Goal: Information Seeking & Learning: Understand process/instructions

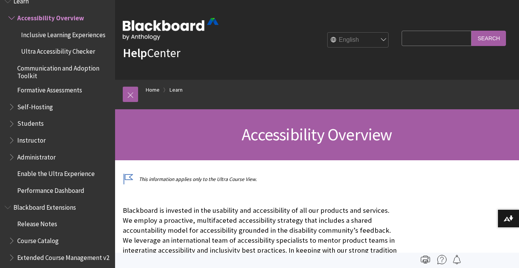
click at [50, 52] on span "Ultra Accessibility Checker" at bounding box center [58, 50] width 74 height 10
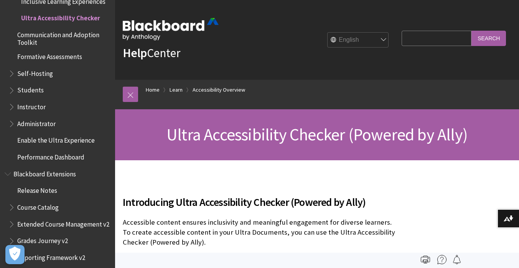
click at [380, 41] on select "English عربية Català Cymraeg Deutsch Español Suomi Français עברית Italiano 日本語 …" at bounding box center [358, 40] width 61 height 15
select select "/es-es/Learn/Instructor/Ultra/Accessibility/Ultra_accessibility_checker"
click at [328, 33] on select "English عربية Català Cymraeg Deutsch Español Suomi Français עברית Italiano 日本語 …" at bounding box center [358, 40] width 61 height 15
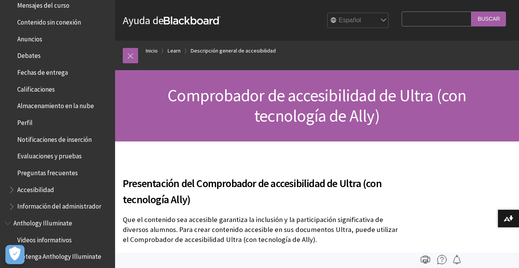
scroll to position [200, 0]
click at [30, 88] on span "Calificaciones" at bounding box center [36, 87] width 38 height 10
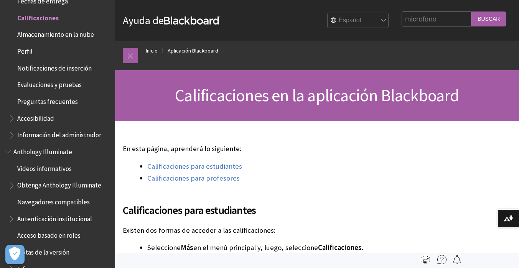
type input "microfono"
click at [472, 12] on input "Buscar" at bounding box center [489, 19] width 35 height 15
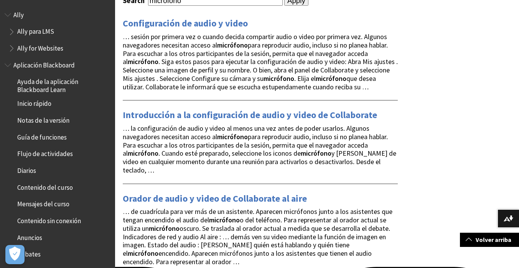
scroll to position [65, 0]
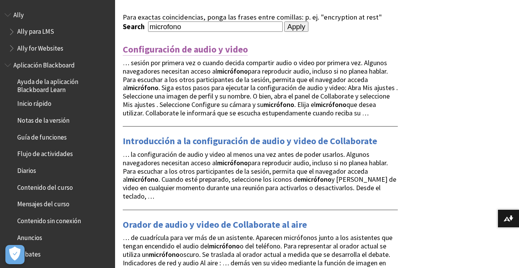
click at [173, 50] on link "Configuración de audio y video" at bounding box center [185, 49] width 125 height 12
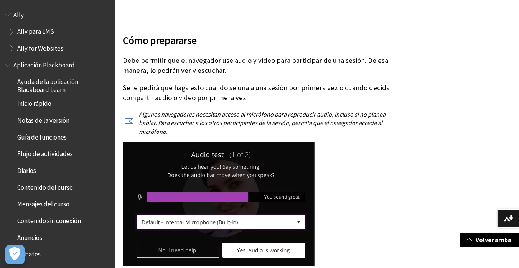
scroll to position [122, 0]
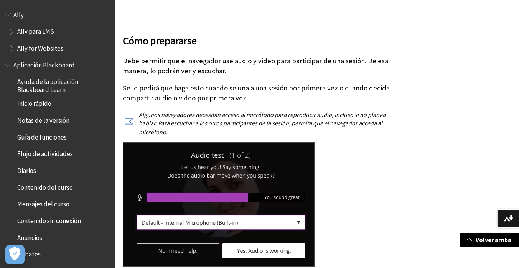
click at [152, 217] on img at bounding box center [219, 204] width 192 height 125
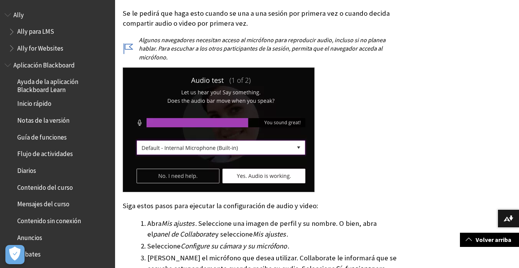
scroll to position [196, 0]
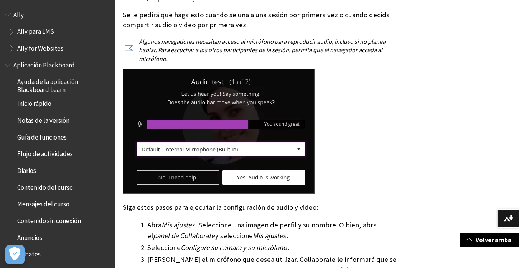
click at [152, 217] on div "Cómo prepararse Debe permitir que el navegador use audio y video para participa…" at bounding box center [260, 182] width 275 height 464
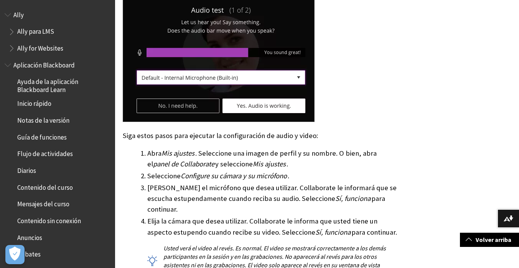
scroll to position [266, 0]
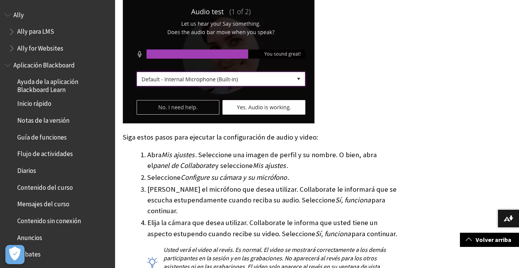
click at [152, 218] on li "Elija la cámara que desea utilizar. Collaborate le informa que usted tiene un a…" at bounding box center [272, 249] width 251 height 62
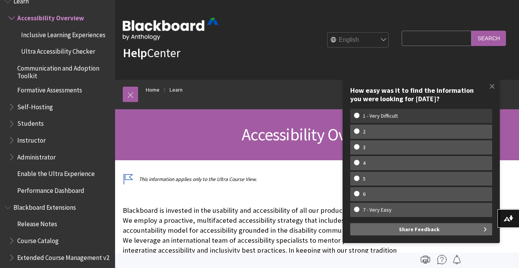
click at [391, 119] on w-span "1 - Very Difficult" at bounding box center [380, 116] width 53 height 7
click at [359, 118] on input "1 - Very Difficult" at bounding box center [356, 115] width 5 height 5
radio input "true"
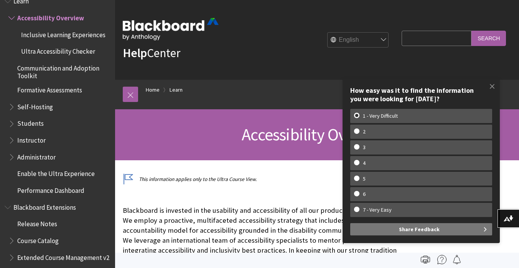
click at [388, 226] on button "Share Feedback" at bounding box center [421, 229] width 142 height 12
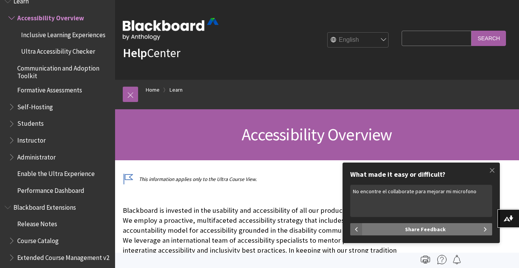
type textarea "No encontre el collaborate para mejorar mi microfono"
click at [427, 231] on span "Share Feedback" at bounding box center [425, 229] width 41 height 12
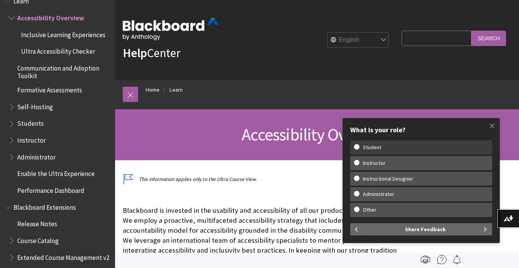
click at [356, 148] on w-span "Student" at bounding box center [421, 147] width 134 height 7
click at [356, 148] on input "Student" at bounding box center [356, 146] width 5 height 5
radio input "true"
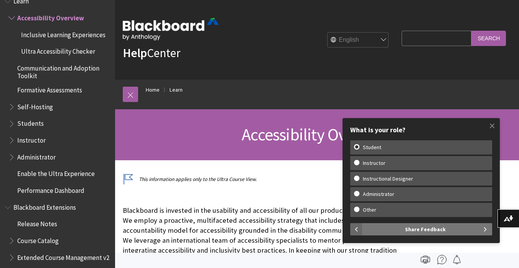
click at [418, 229] on span "Share Feedback" at bounding box center [425, 229] width 41 height 12
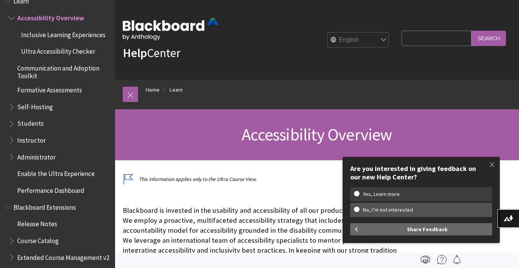
click at [356, 191] on w-span "Yes, Learn more" at bounding box center [421, 194] width 134 height 7
click at [356, 191] on input "Yes, Learn more" at bounding box center [356, 193] width 5 height 5
radio input "true"
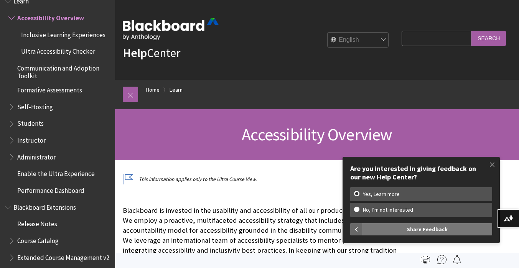
click at [406, 228] on button "Share Feedback" at bounding box center [428, 229] width 130 height 12
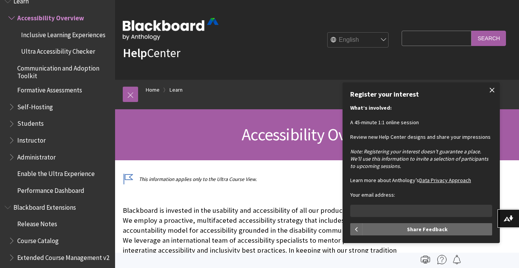
click at [492, 90] on span at bounding box center [492, 90] width 16 height 16
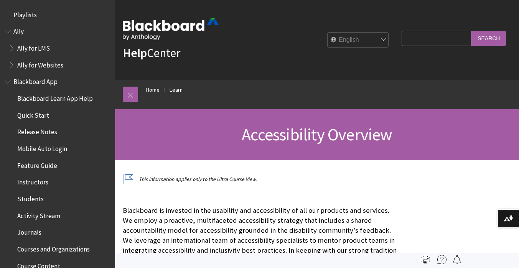
click at [274, 45] on div "English عربية Català Cymraeg [PERSON_NAME] Español Suomi Français עברית Italian…" at bounding box center [306, 40] width 174 height 21
click at [130, 100] on link at bounding box center [130, 94] width 15 height 15
